Goal: Contribute content: Add original content to the website for others to see

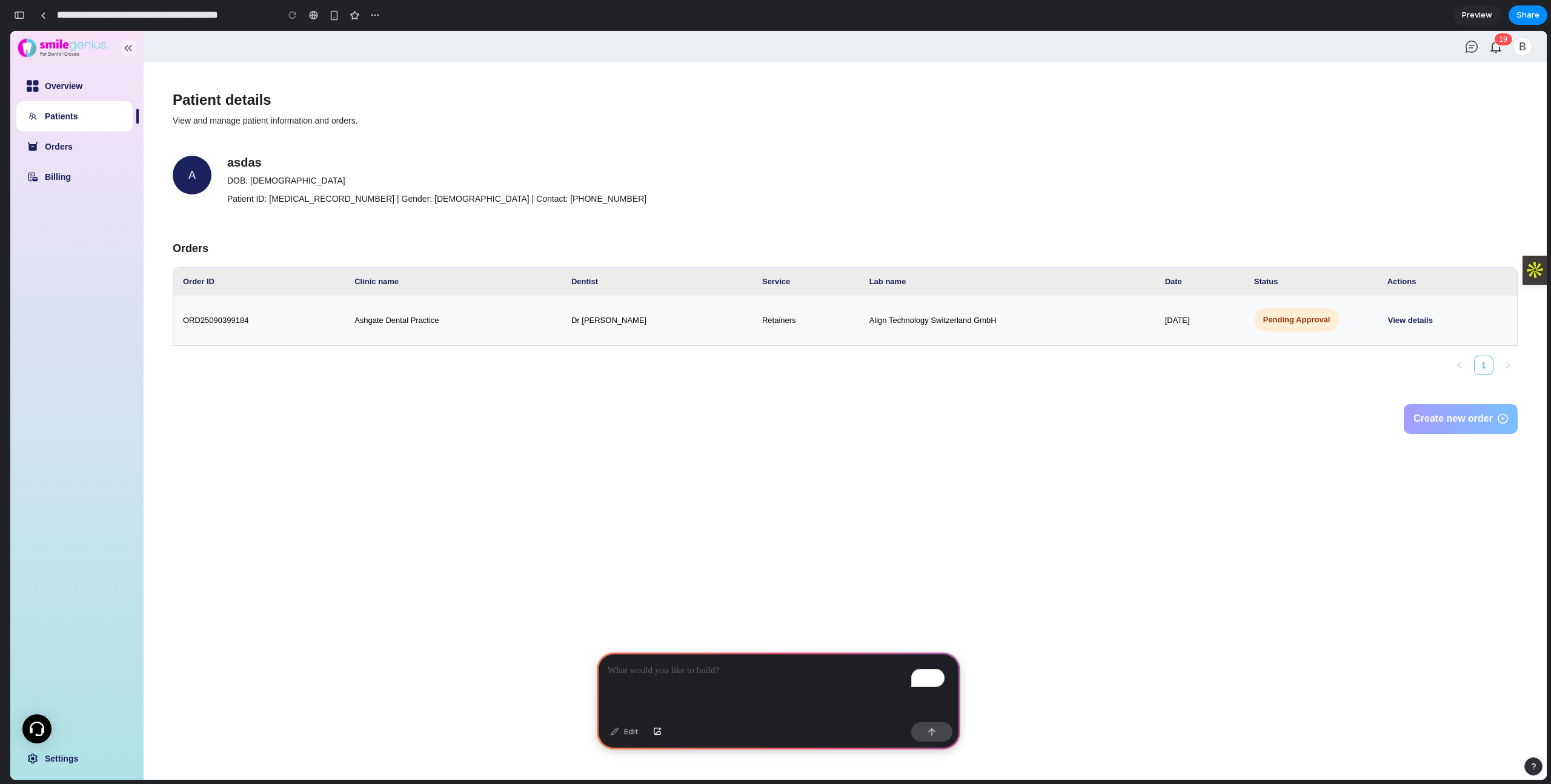
click at [650, 671] on p "To enrich screen reader interactions, please activate Accessibility in Grammarl…" at bounding box center [779, 670] width 342 height 14
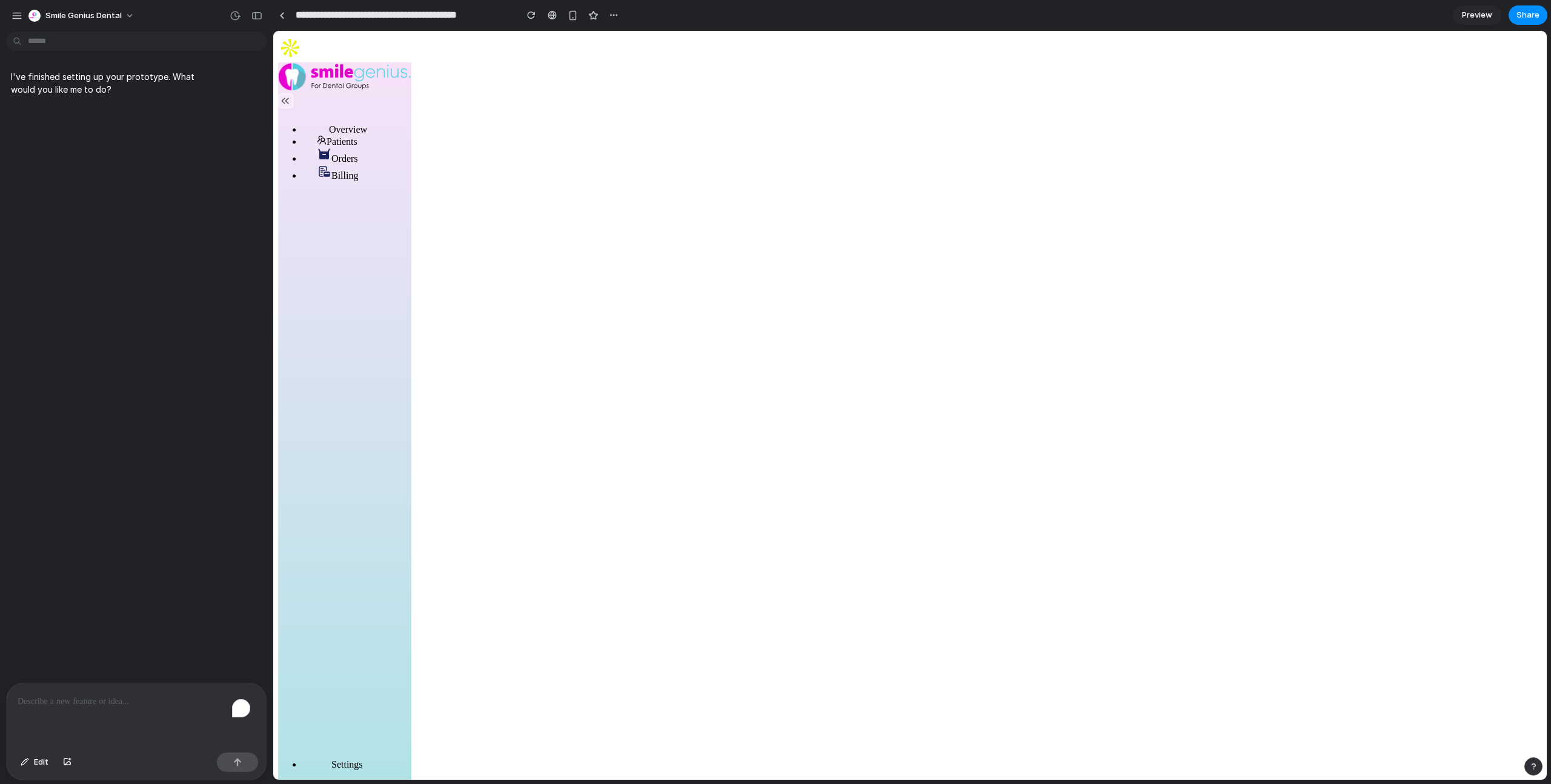
click at [132, 709] on div "To enrich screen reader interactions, please activate Accessibility in Grammarl…" at bounding box center [136, 715] width 260 height 64
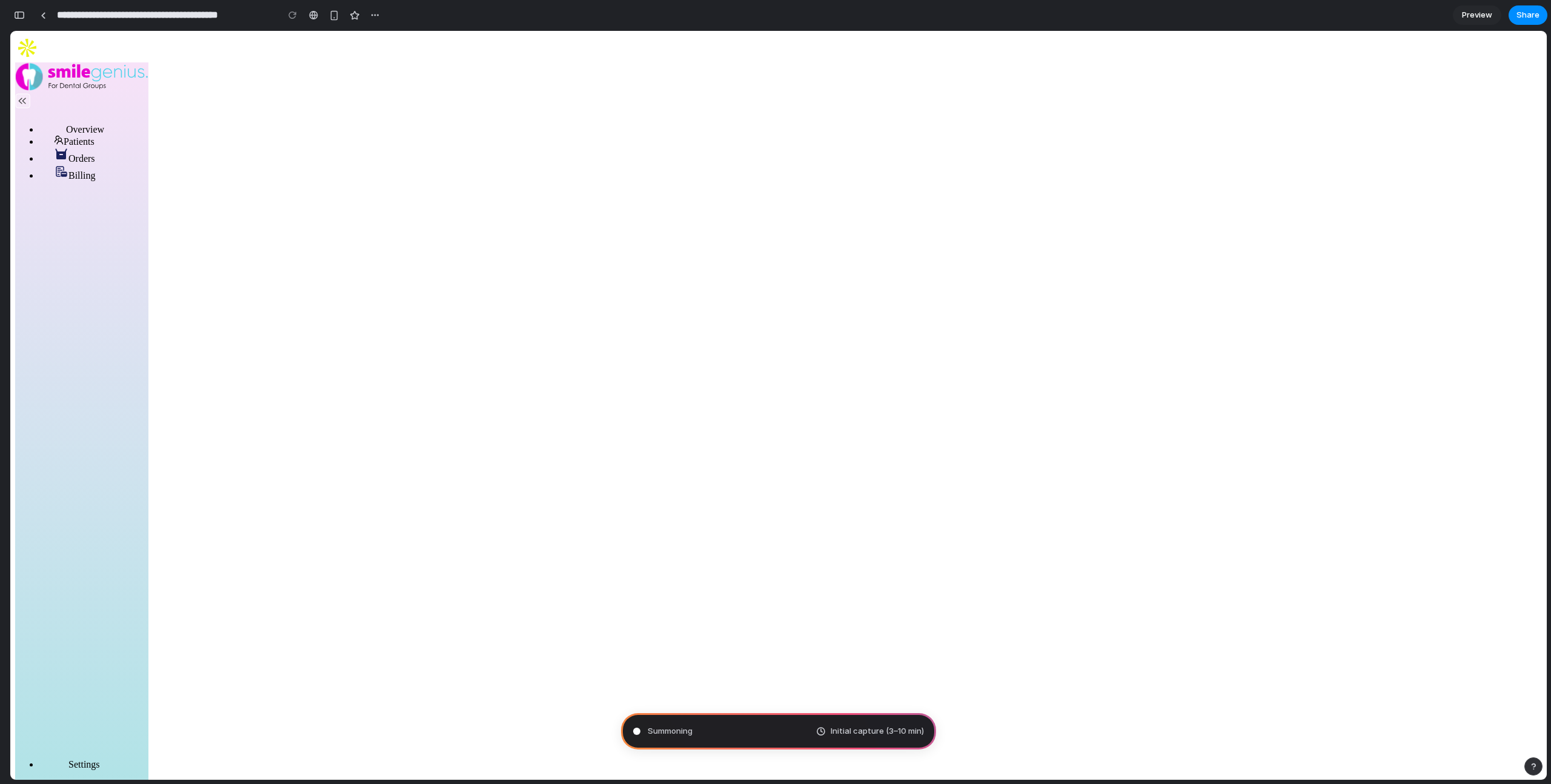
type input "**********"
